Goal: Task Accomplishment & Management: Manage account settings

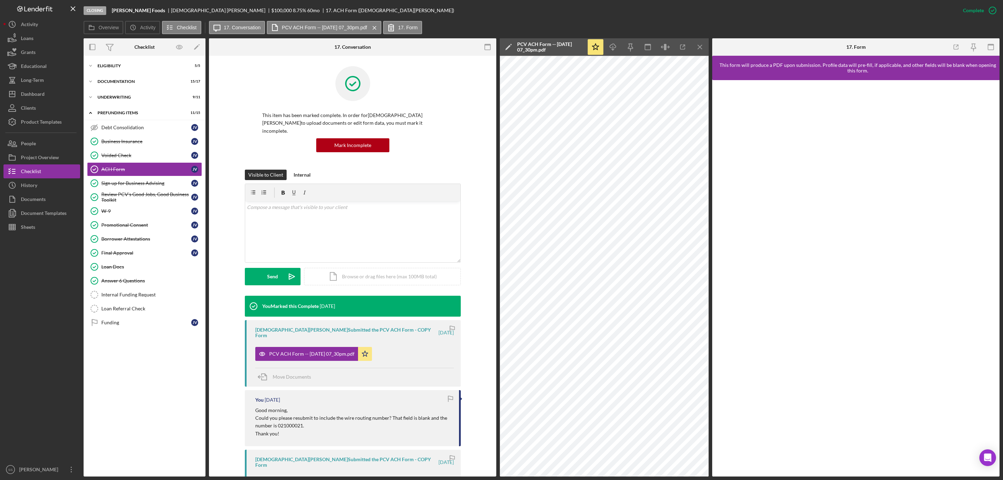
click at [138, 297] on div "Internal Funding Request" at bounding box center [151, 295] width 100 height 6
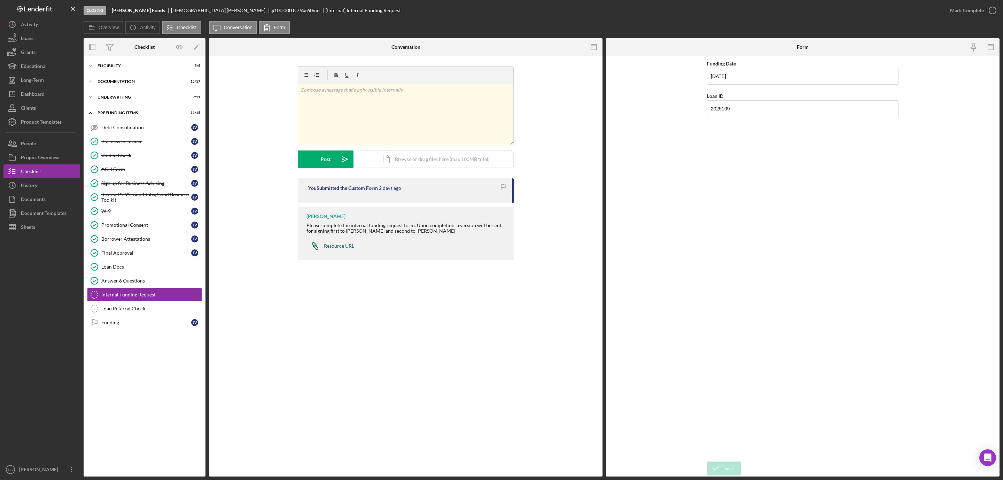
click at [335, 248] on div "Resource URL" at bounding box center [339, 246] width 30 height 6
click at [113, 169] on div "ACH Form" at bounding box center [146, 169] width 90 height 6
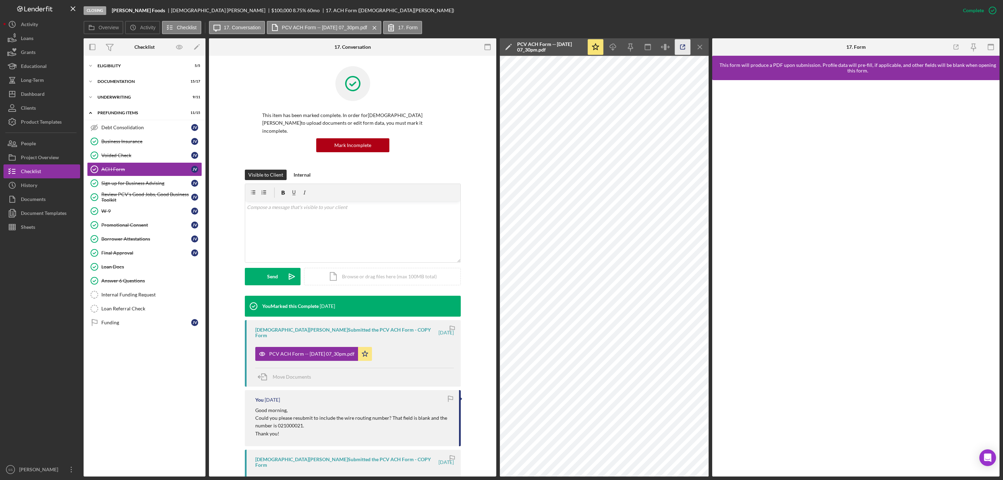
click at [680, 45] on icon "button" at bounding box center [682, 47] width 5 height 5
click at [124, 297] on div "Internal Funding Request" at bounding box center [151, 295] width 100 height 6
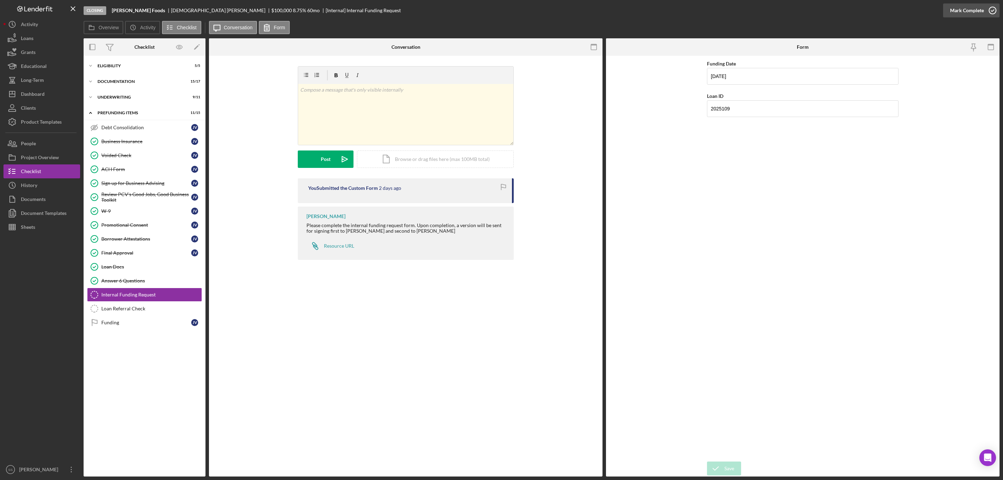
click at [987, 5] on icon "button" at bounding box center [992, 10] width 17 height 17
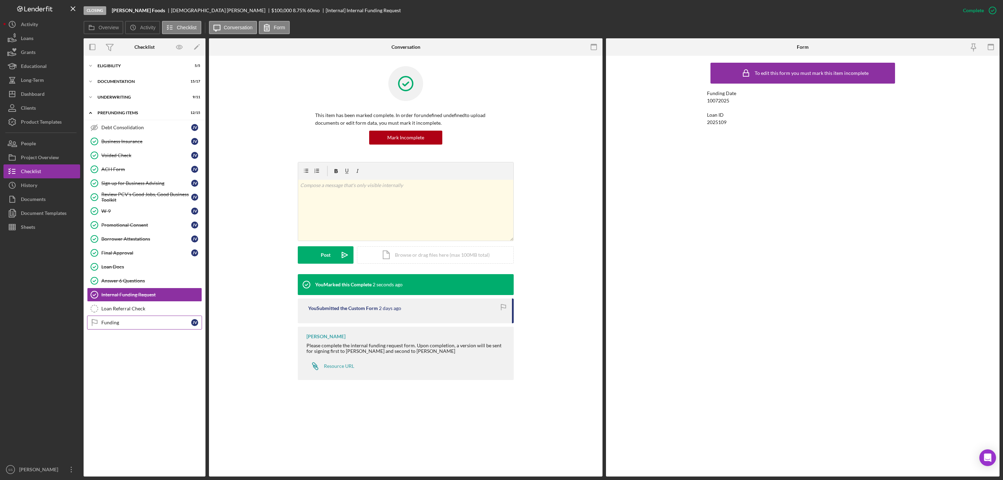
click at [133, 325] on div "Funding" at bounding box center [146, 323] width 90 height 6
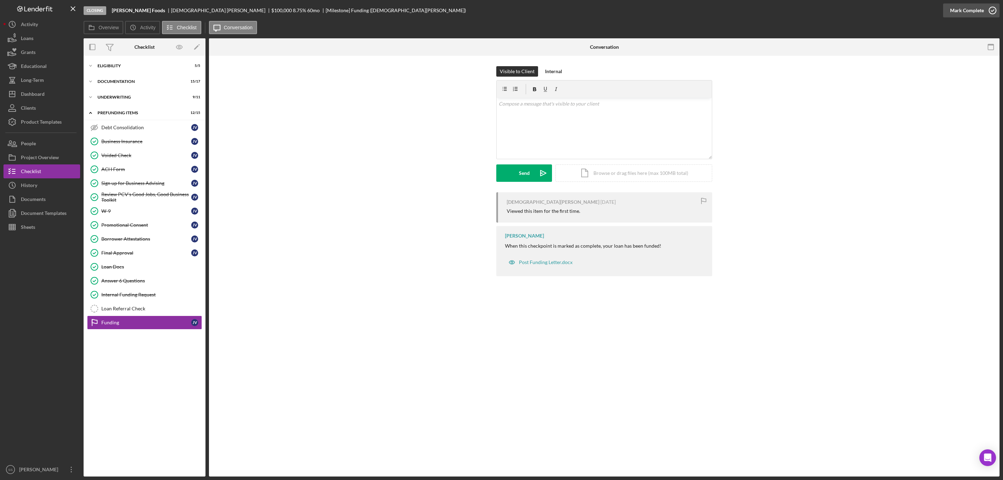
click at [989, 8] on circle "button" at bounding box center [992, 10] width 7 height 7
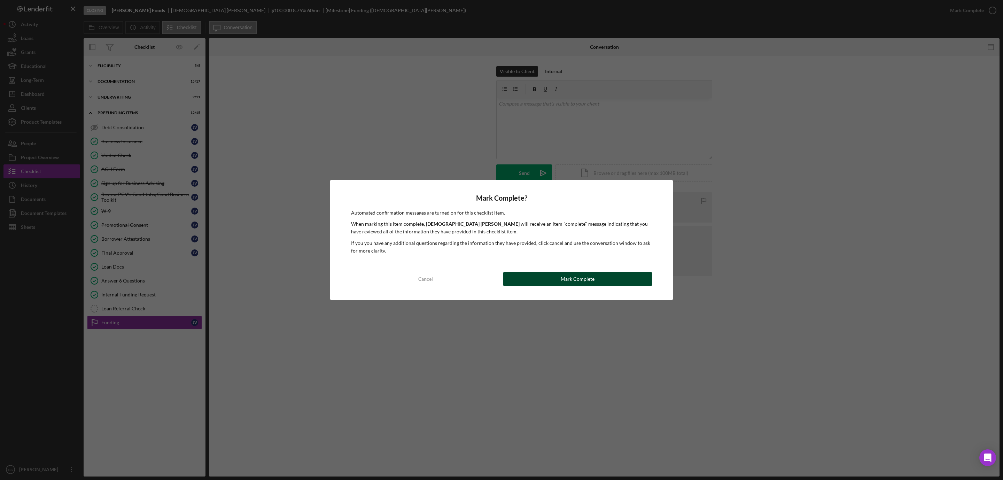
click at [553, 278] on button "Mark Complete" at bounding box center [577, 279] width 149 height 14
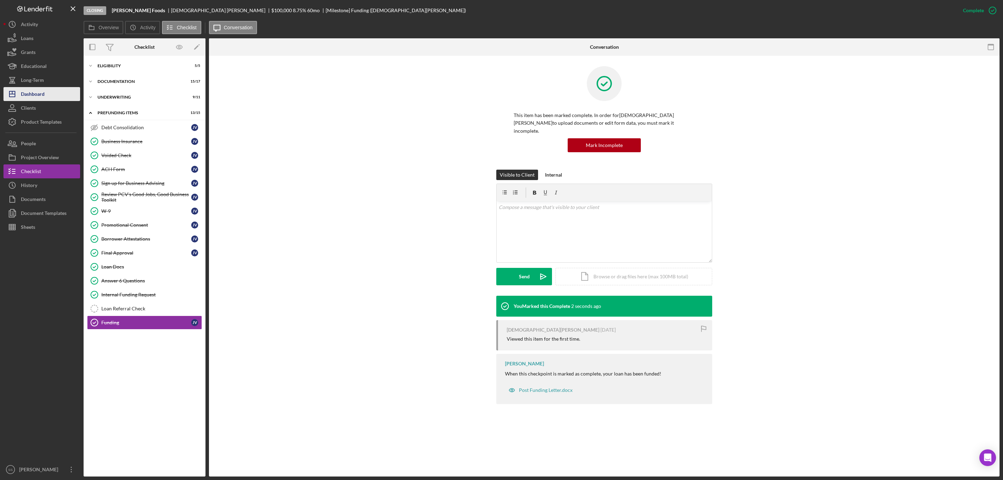
click at [34, 95] on div "Dashboard" at bounding box center [33, 95] width 24 height 16
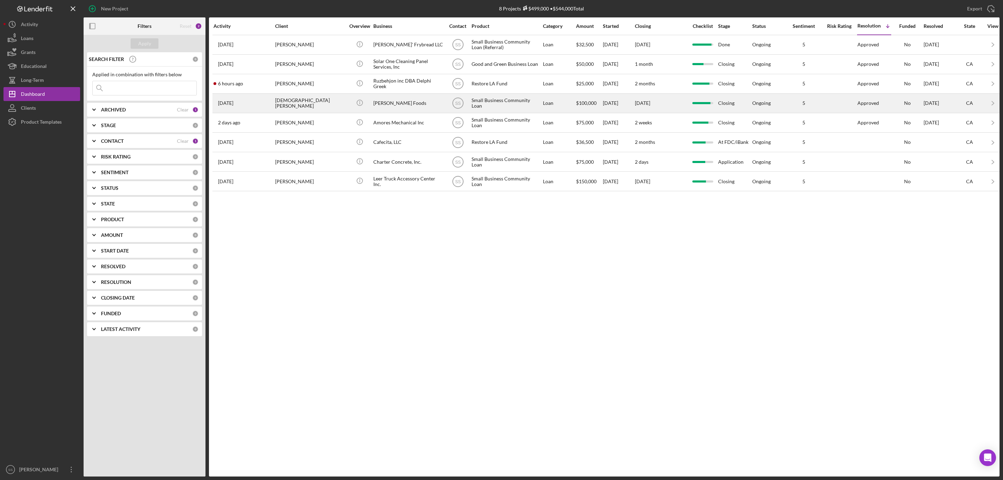
click at [393, 112] on div "[PERSON_NAME] Foods" at bounding box center [408, 103] width 70 height 18
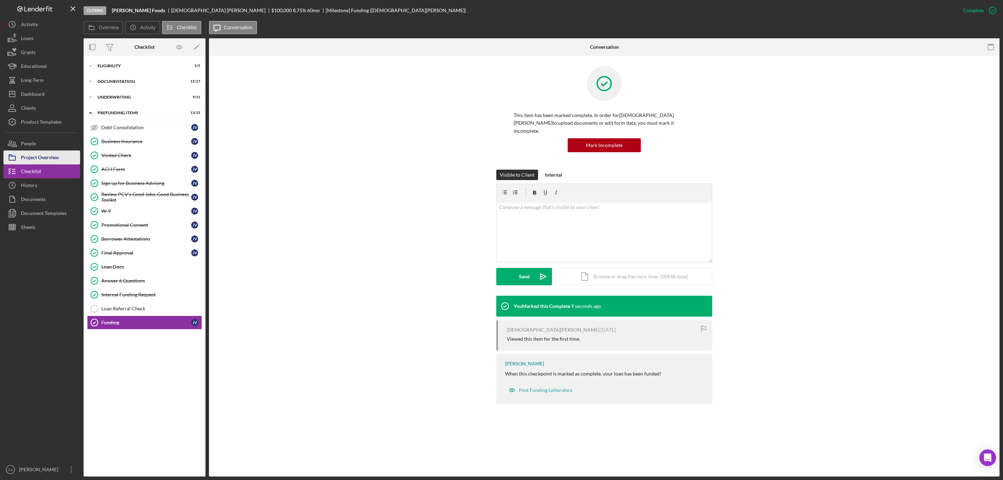
click at [46, 160] on div "Project Overview" at bounding box center [40, 158] width 38 height 16
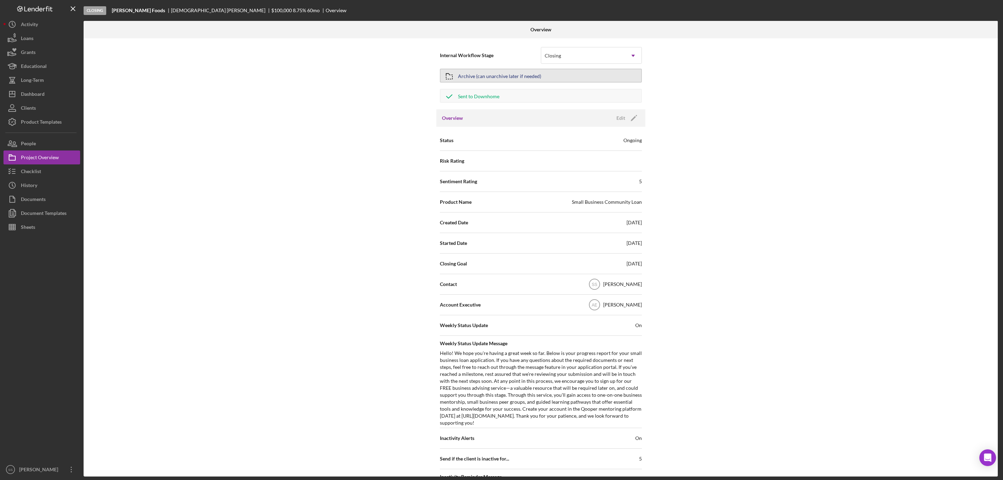
click at [523, 77] on div "Archive (can unarchive later if needed)" at bounding box center [499, 75] width 83 height 13
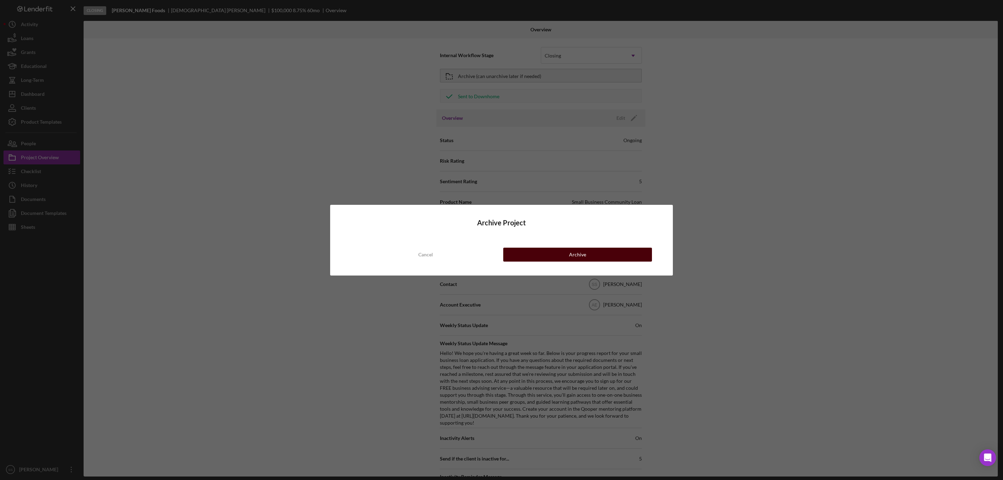
click at [574, 250] on div "Archive" at bounding box center [577, 255] width 17 height 14
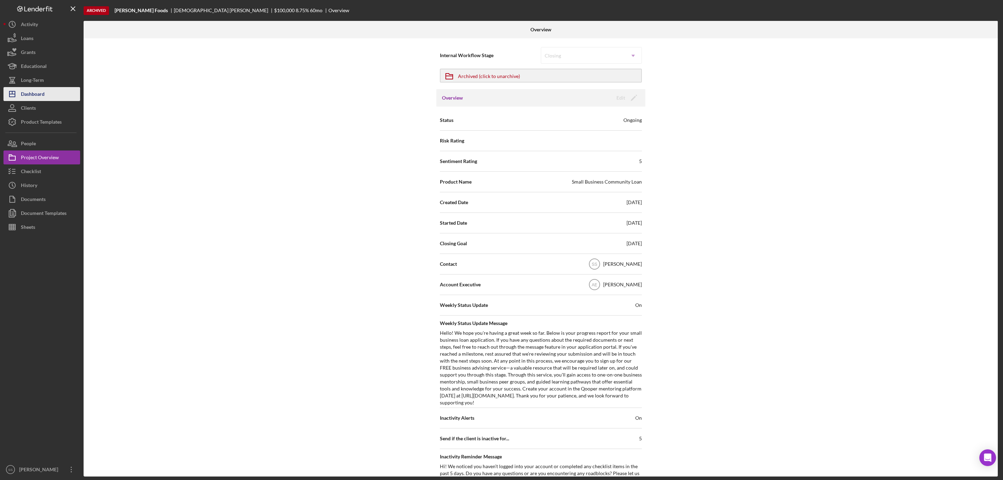
click at [39, 92] on div "Dashboard" at bounding box center [33, 95] width 24 height 16
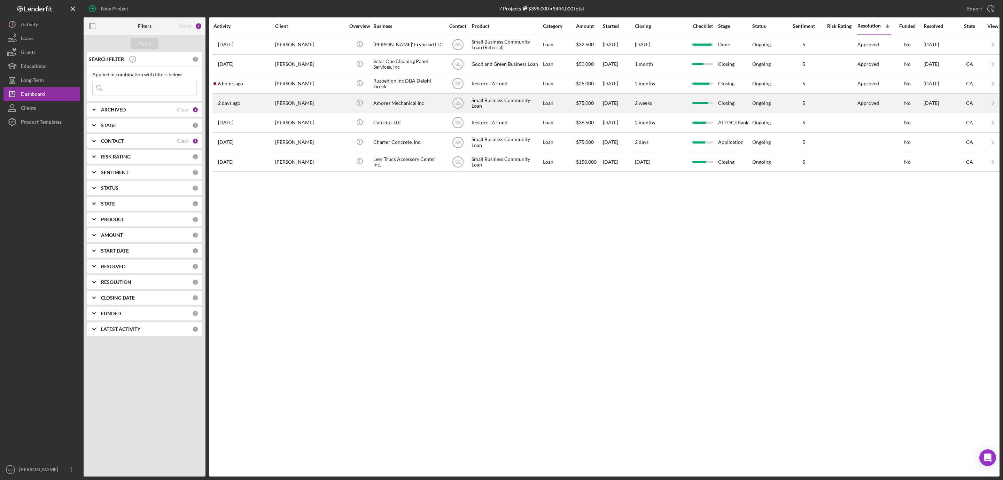
click at [268, 98] on div "[DATE] [PERSON_NAME]" at bounding box center [243, 103] width 61 height 18
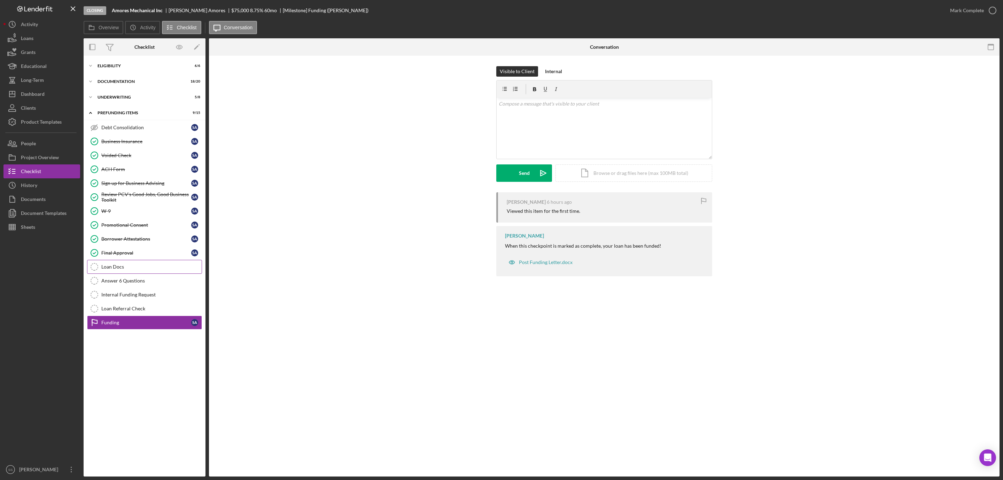
click at [110, 266] on link "Loan Docs Loan Docs" at bounding box center [144, 267] width 115 height 14
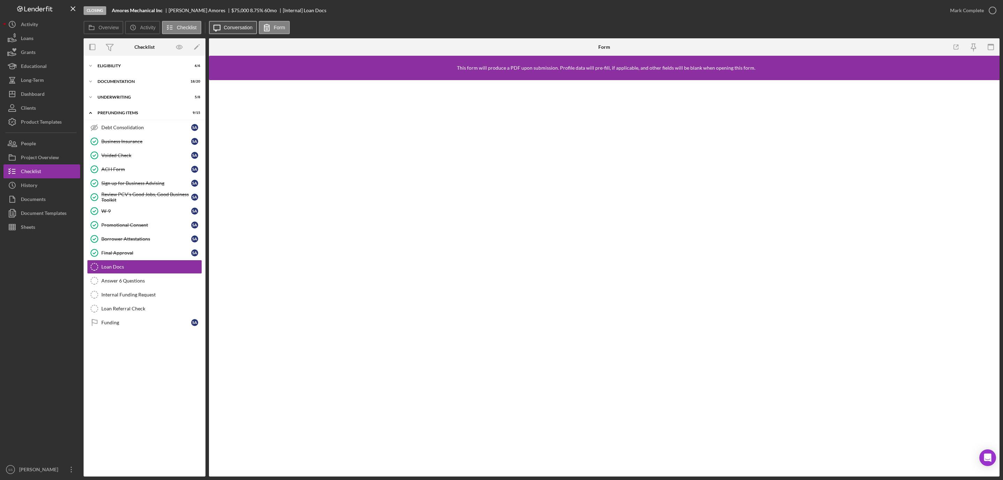
click at [229, 21] on button "Icon/Message Conversation" at bounding box center [233, 27] width 48 height 13
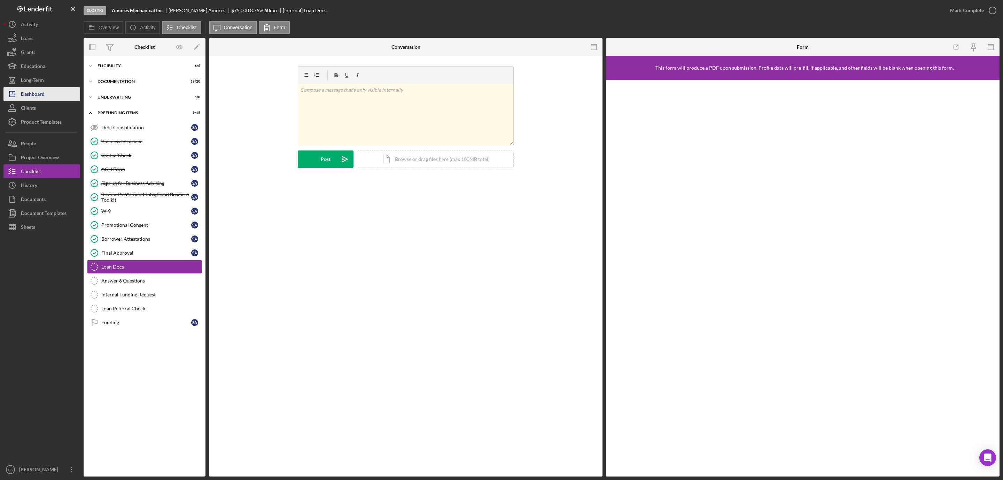
click at [56, 94] on button "Icon/Dashboard Dashboard" at bounding box center [41, 94] width 77 height 14
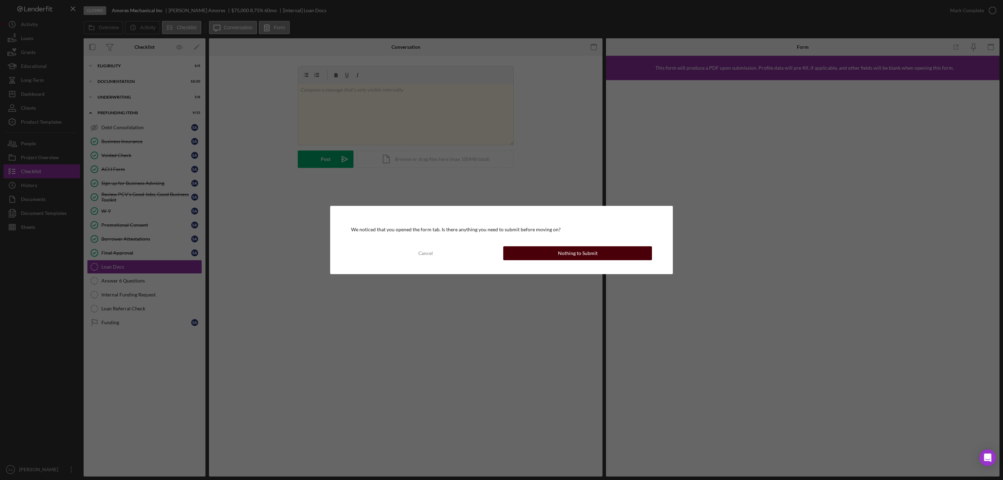
click at [525, 250] on button "Nothing to Submit" at bounding box center [577, 253] width 149 height 14
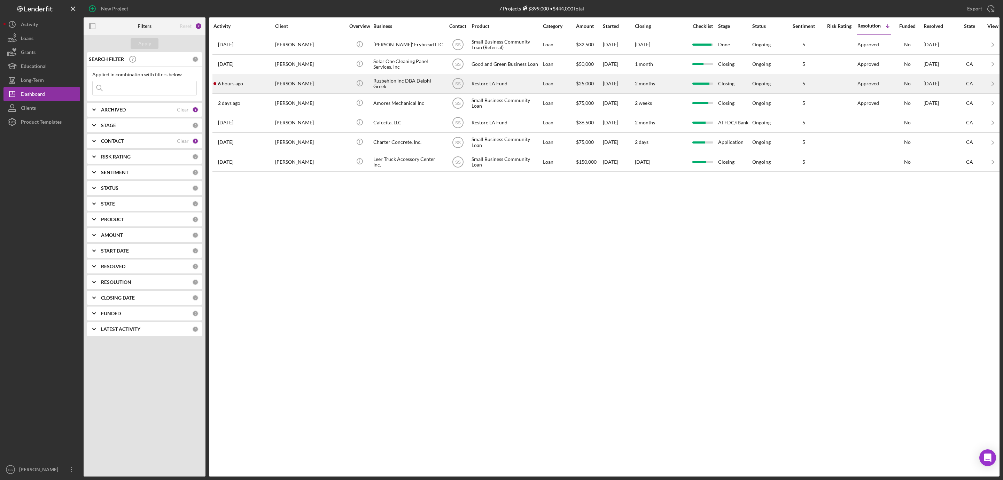
click at [284, 91] on div "[PERSON_NAME]" at bounding box center [310, 84] width 70 height 18
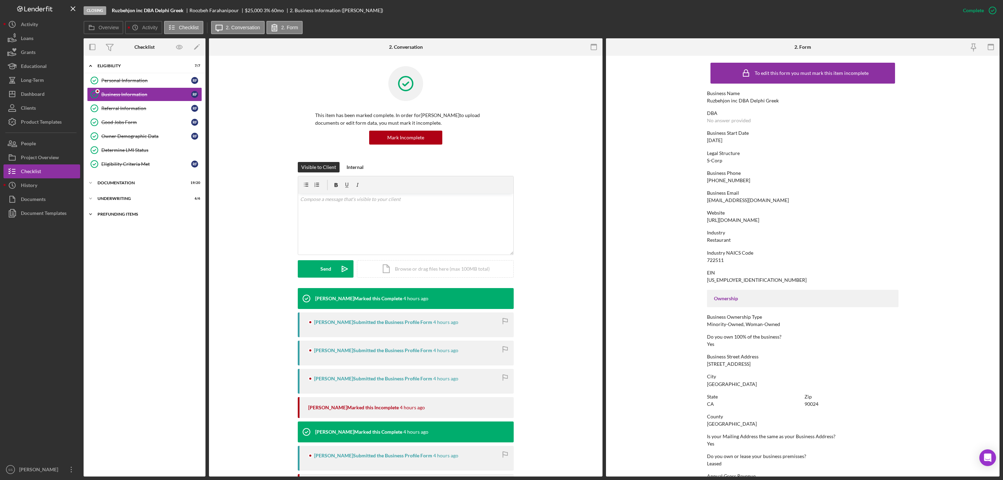
click at [128, 212] on div "Icon/Expander Prefunding Items 8 / 15" at bounding box center [145, 214] width 122 height 14
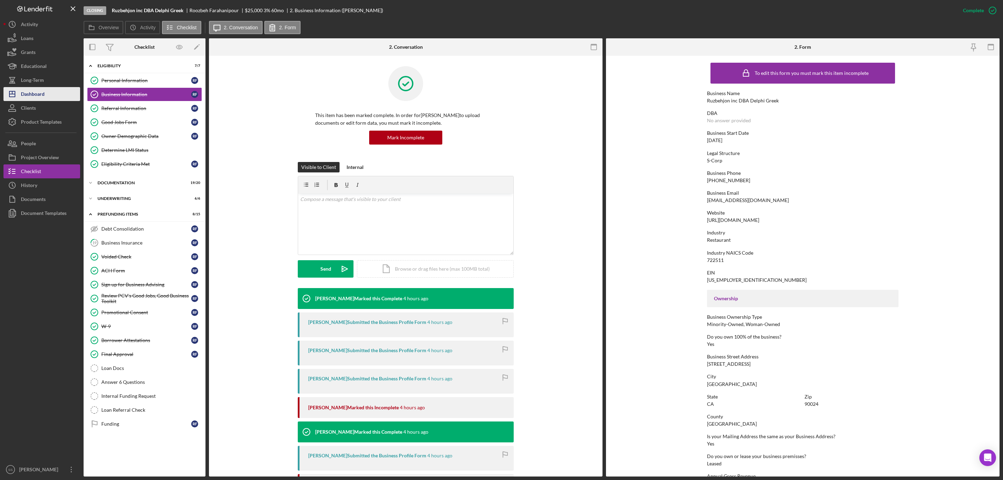
click at [31, 88] on div "Dashboard" at bounding box center [33, 95] width 24 height 16
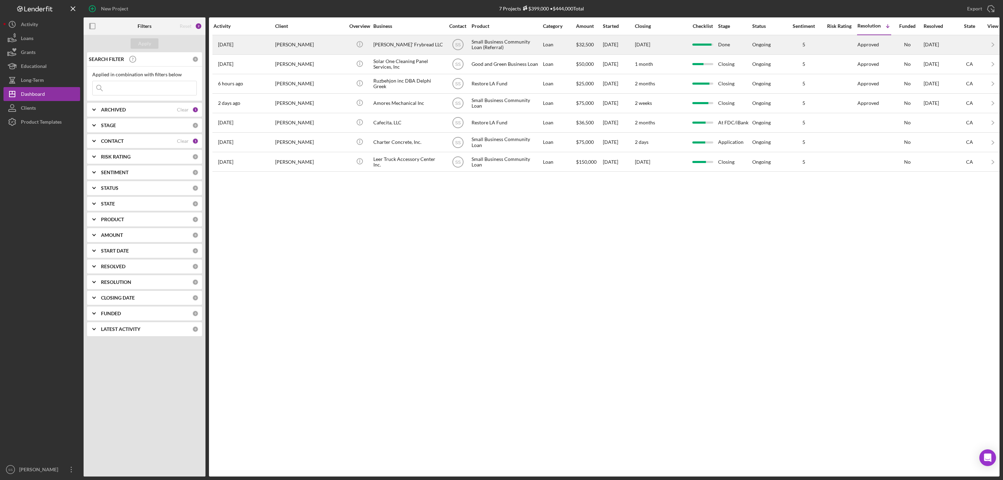
click at [320, 53] on div "[PERSON_NAME]" at bounding box center [310, 45] width 70 height 18
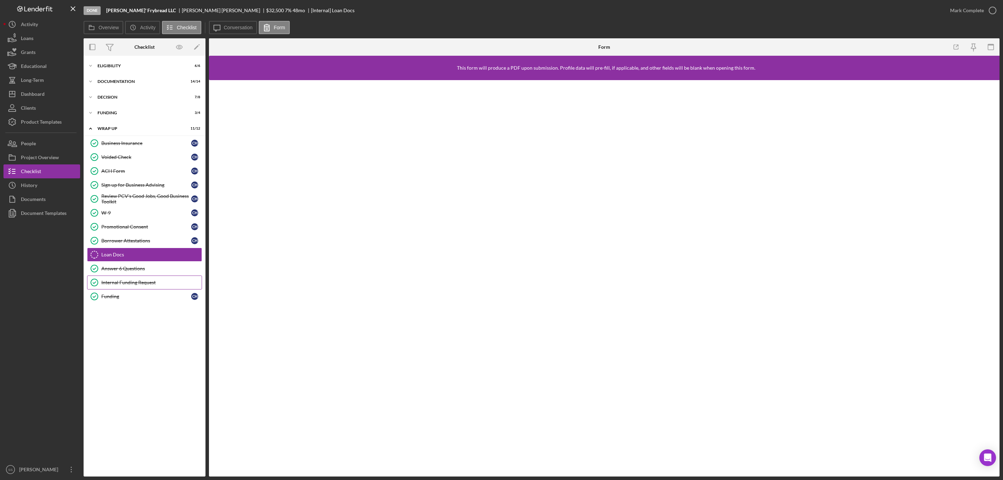
click at [130, 284] on div "Internal Funding Request" at bounding box center [151, 283] width 100 height 6
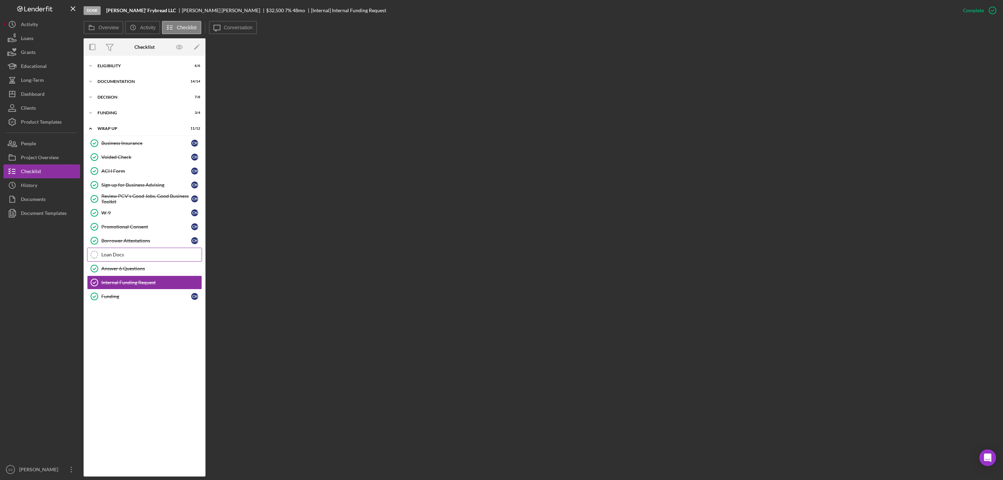
click at [125, 253] on link "Loan Docs Loan Docs" at bounding box center [144, 255] width 115 height 14
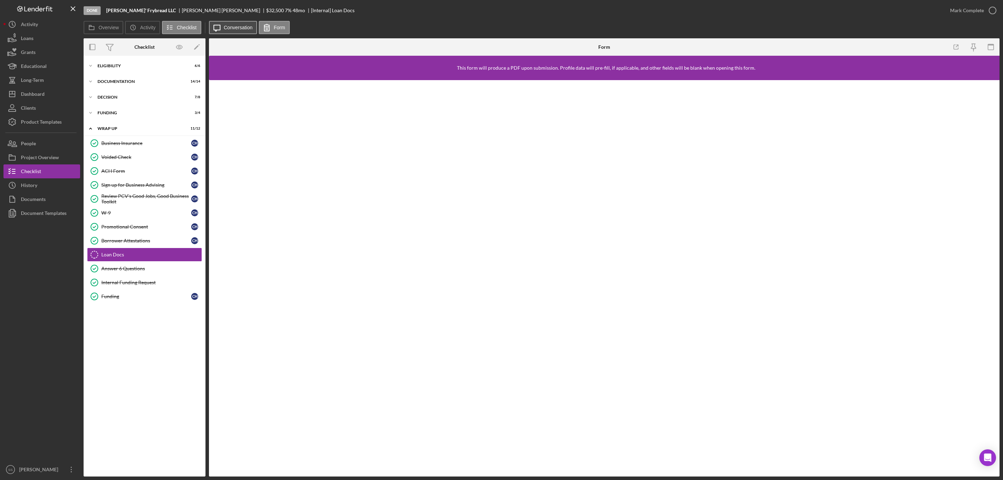
click at [249, 25] on label "Conversation" at bounding box center [238, 28] width 29 height 6
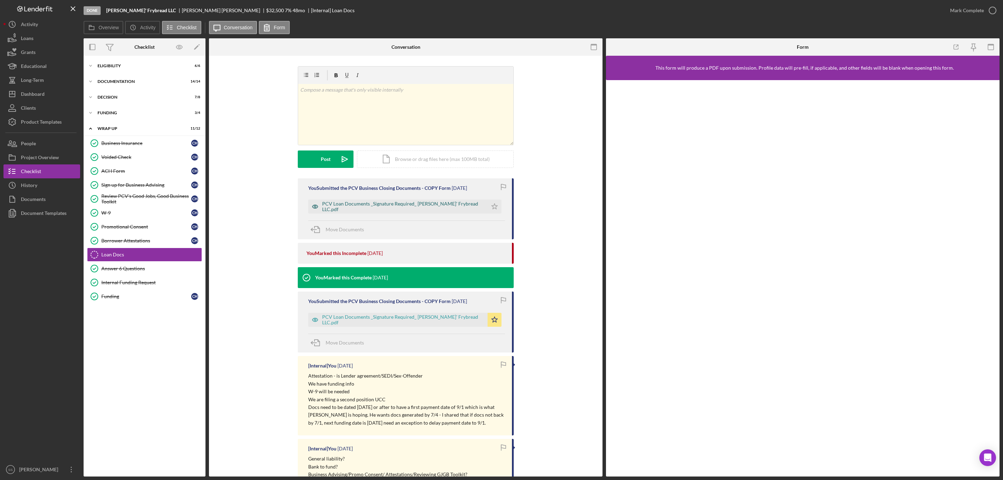
click at [382, 208] on div "PCV Loan Documents _Signature Required_ [PERSON_NAME]' Frybread LLC.pdf" at bounding box center [403, 206] width 162 height 11
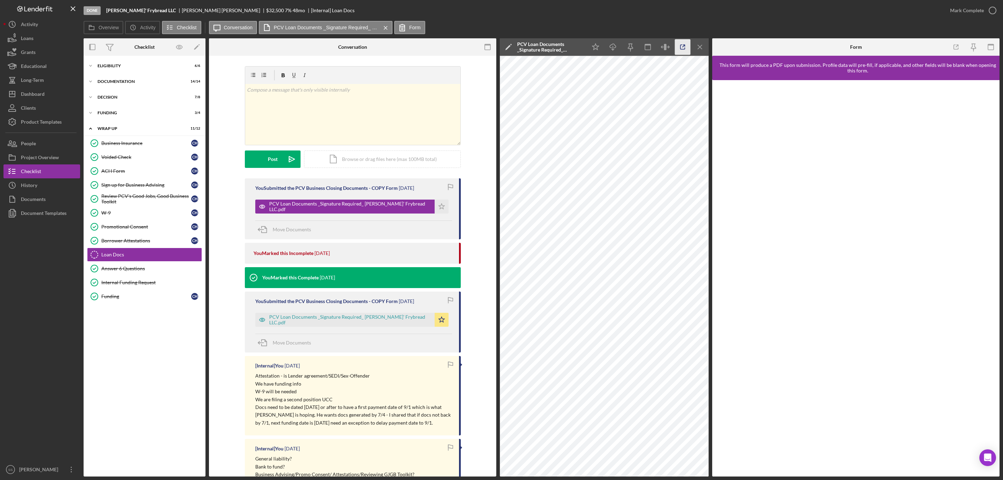
click at [680, 47] on icon "button" at bounding box center [683, 47] width 16 height 16
click at [117, 283] on div "Internal Funding Request" at bounding box center [151, 283] width 100 height 6
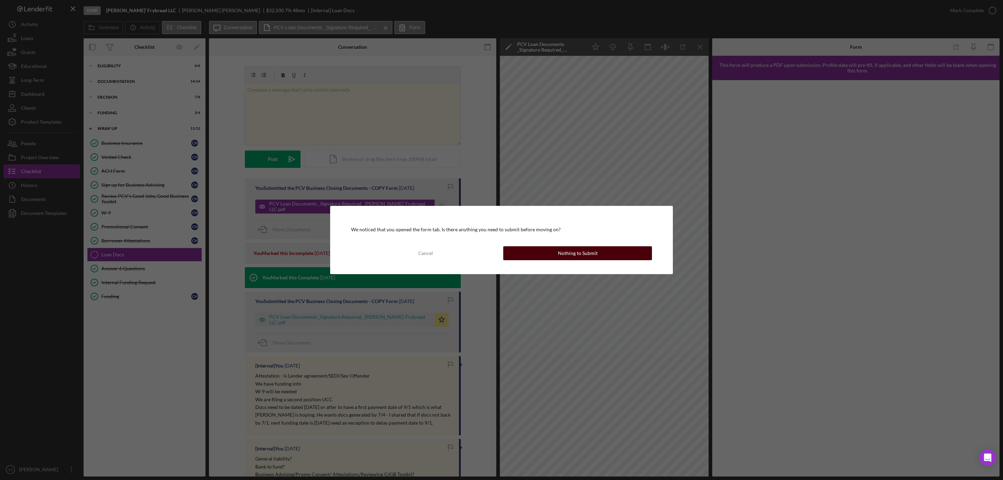
click at [524, 256] on button "Nothing to Submit" at bounding box center [577, 253] width 149 height 14
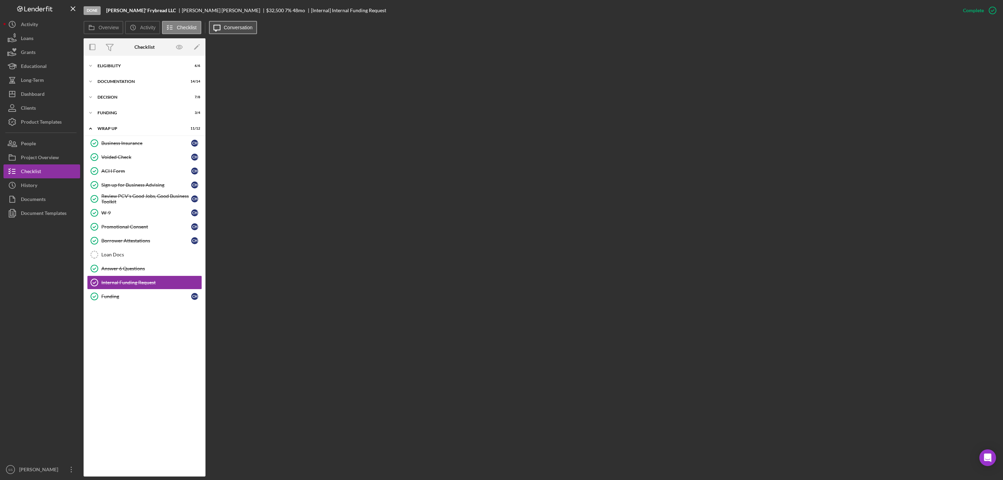
click at [224, 28] on label "Conversation" at bounding box center [238, 28] width 29 height 6
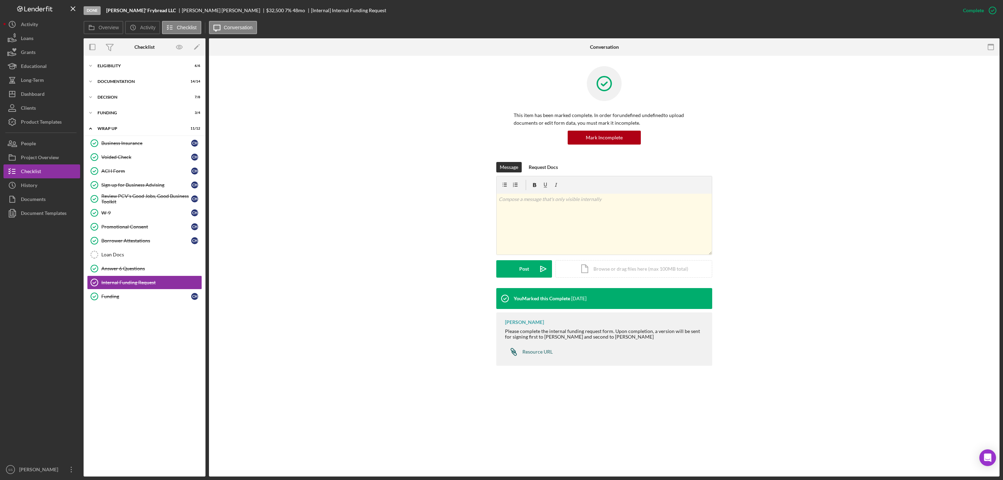
click at [534, 350] on div "Resource URL" at bounding box center [537, 352] width 30 height 6
click at [40, 90] on div "Dashboard" at bounding box center [33, 95] width 24 height 16
